Goal: Use online tool/utility: Utilize a website feature to perform a specific function

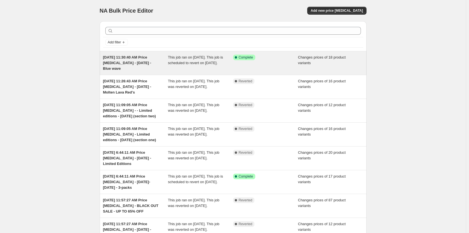
click at [194, 65] on span "This job ran on [DATE]. This job is scheduled to revert on [DATE]." at bounding box center [195, 60] width 55 height 10
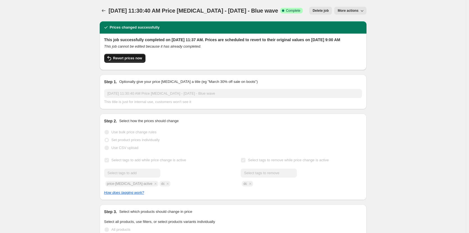
click at [134, 61] on span "Revert prices now" at bounding box center [127, 58] width 29 height 4
checkbox input "false"
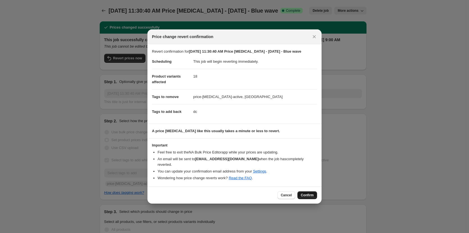
click at [311, 194] on span "Confirm" at bounding box center [306, 195] width 13 height 4
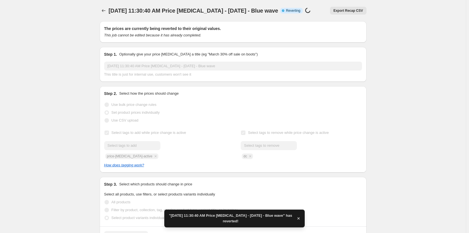
checkbox input "true"
